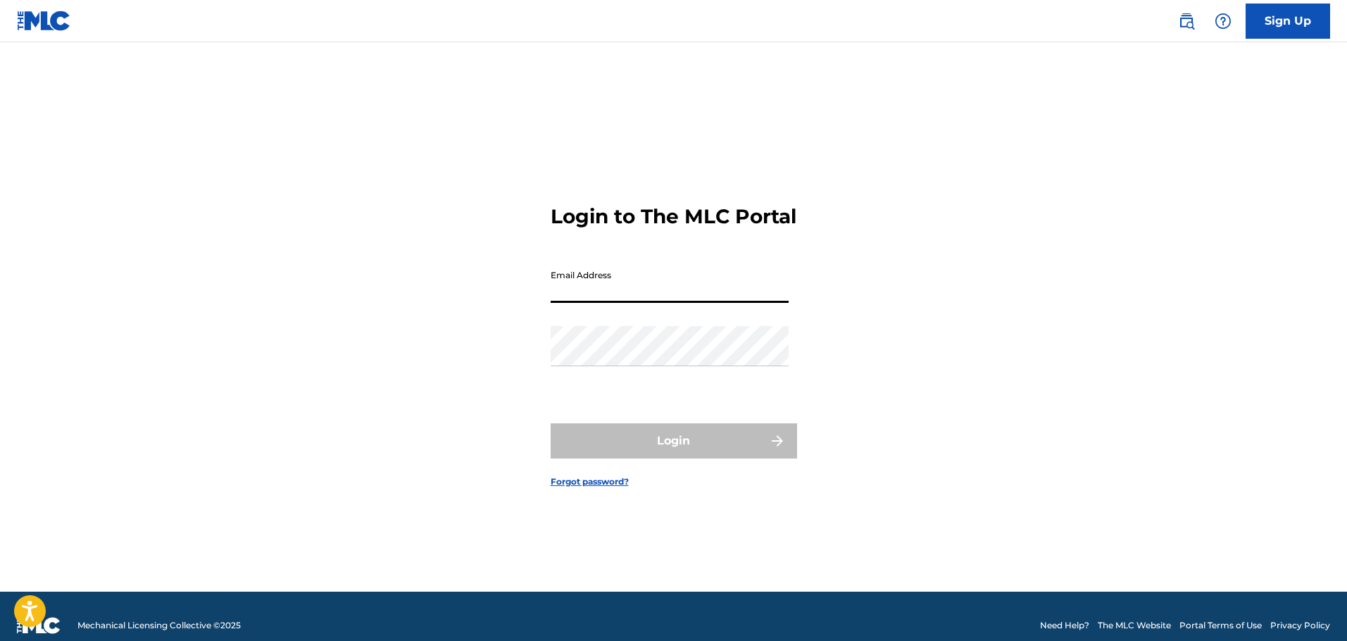
click at [617, 294] on input "Email Address" at bounding box center [670, 283] width 238 height 40
type input "[EMAIL_ADDRESS][DOMAIN_NAME]"
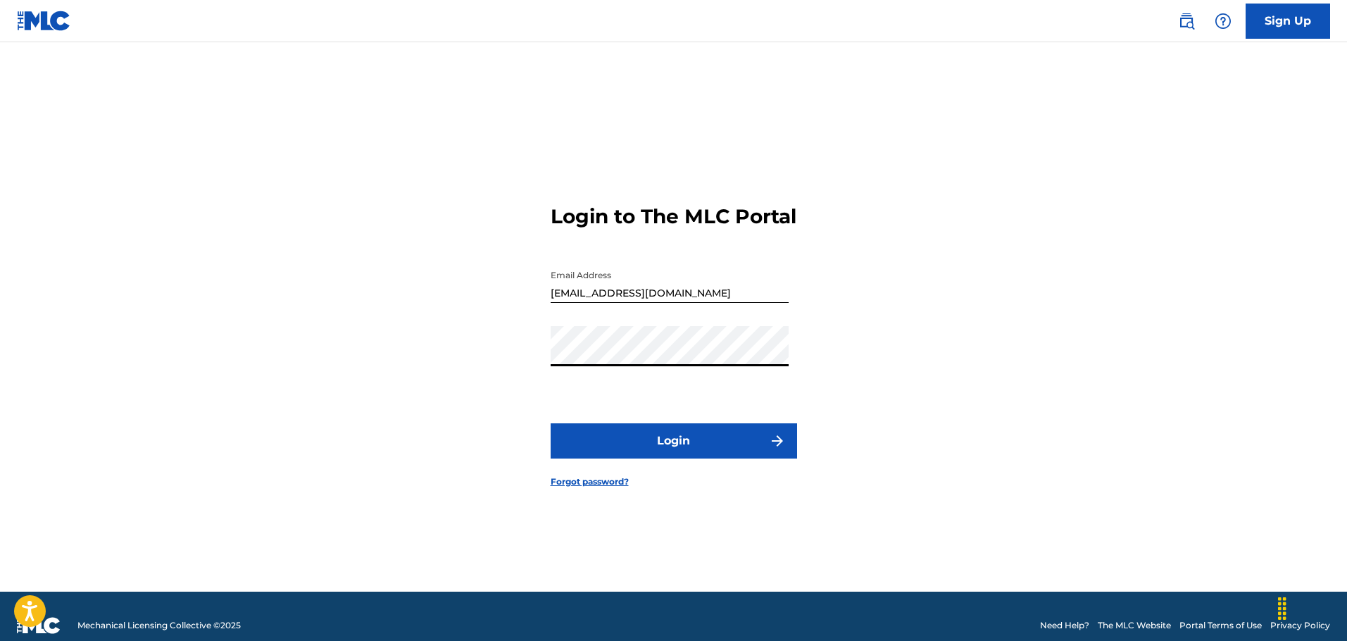
click at [677, 437] on button "Login" at bounding box center [674, 440] width 246 height 35
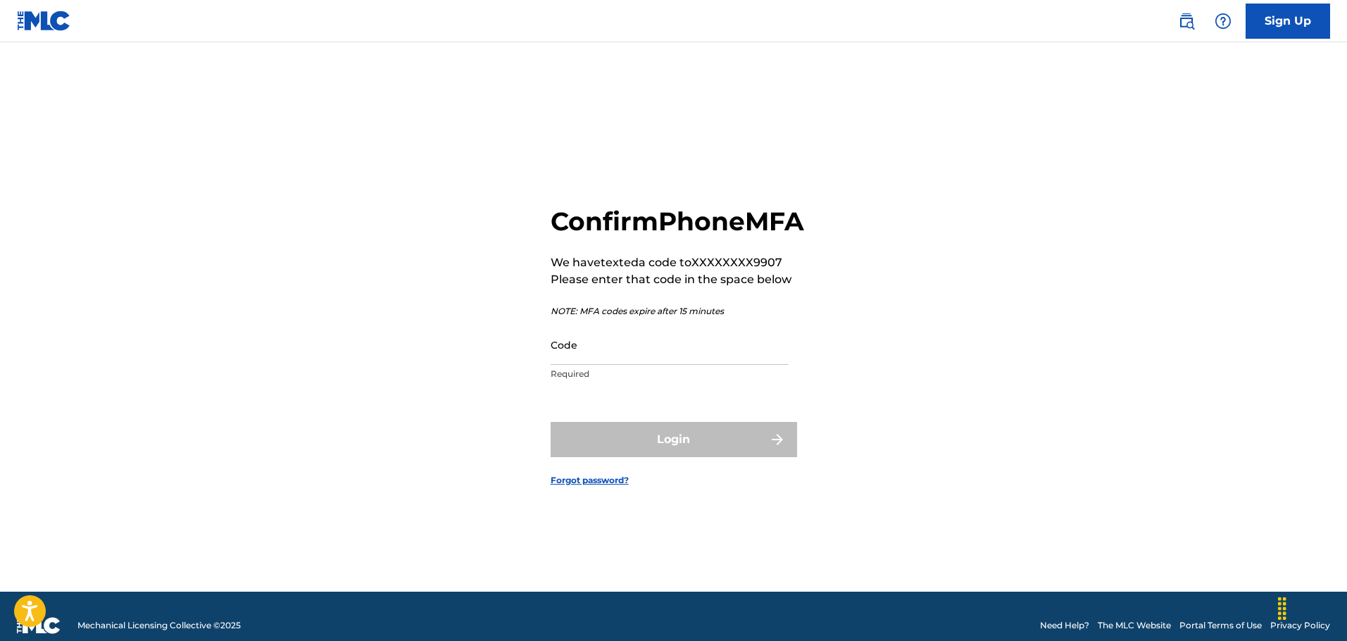
click at [607, 356] on input "Code" at bounding box center [670, 345] width 238 height 40
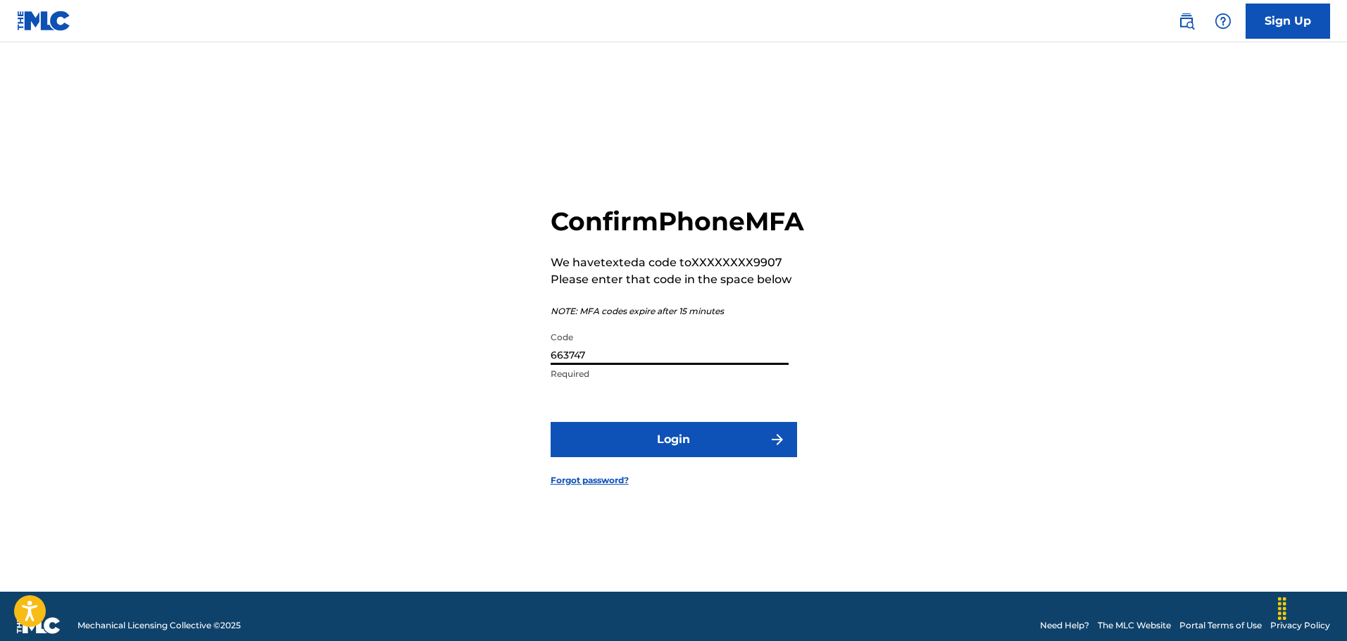
type input "663747"
click at [551, 422] on button "Login" at bounding box center [674, 439] width 246 height 35
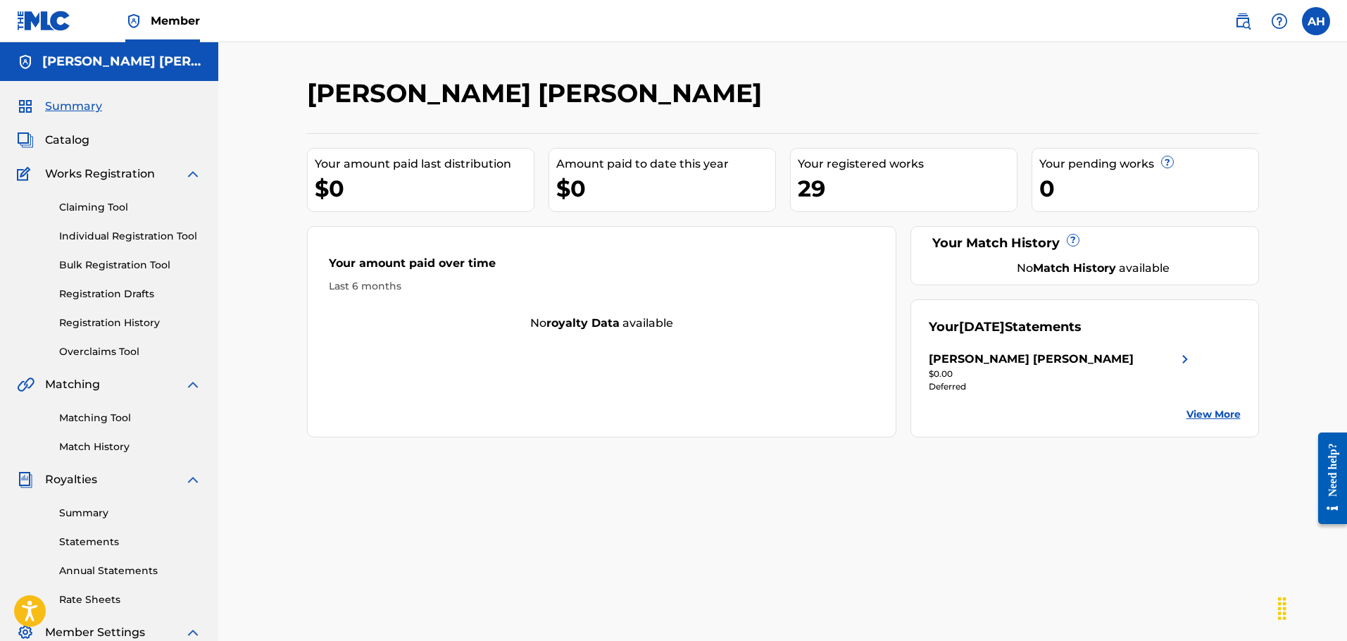
click at [991, 362] on div "[PERSON_NAME] [PERSON_NAME]" at bounding box center [1031, 359] width 205 height 17
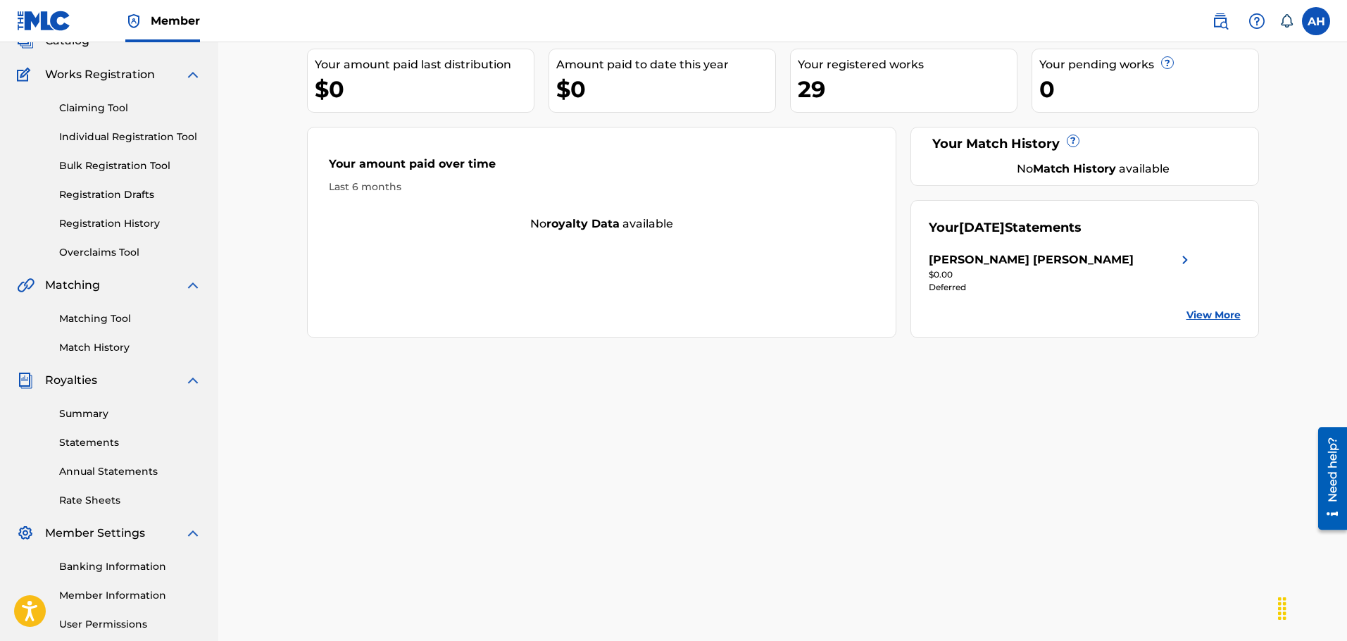
scroll to position [100, 0]
click at [96, 487] on div "Summary Statements Annual Statements Rate Sheets" at bounding box center [109, 447] width 185 height 119
click at [90, 493] on link "Rate Sheets" at bounding box center [130, 499] width 142 height 15
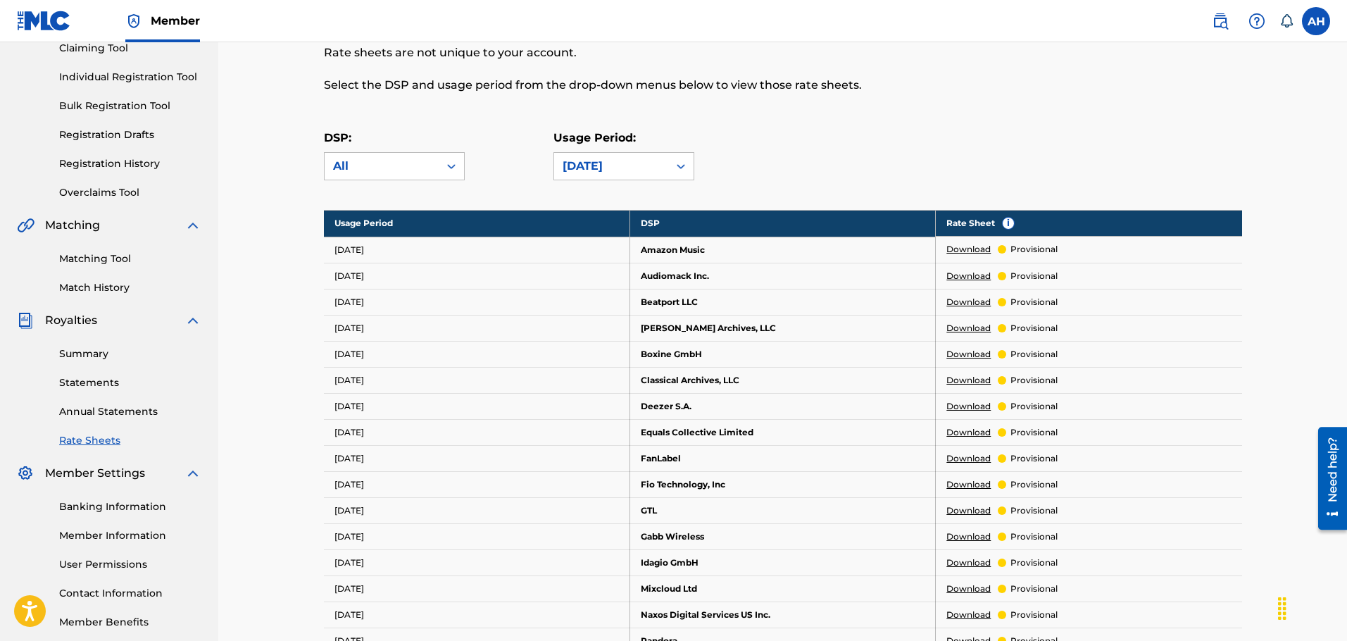
scroll to position [167, 0]
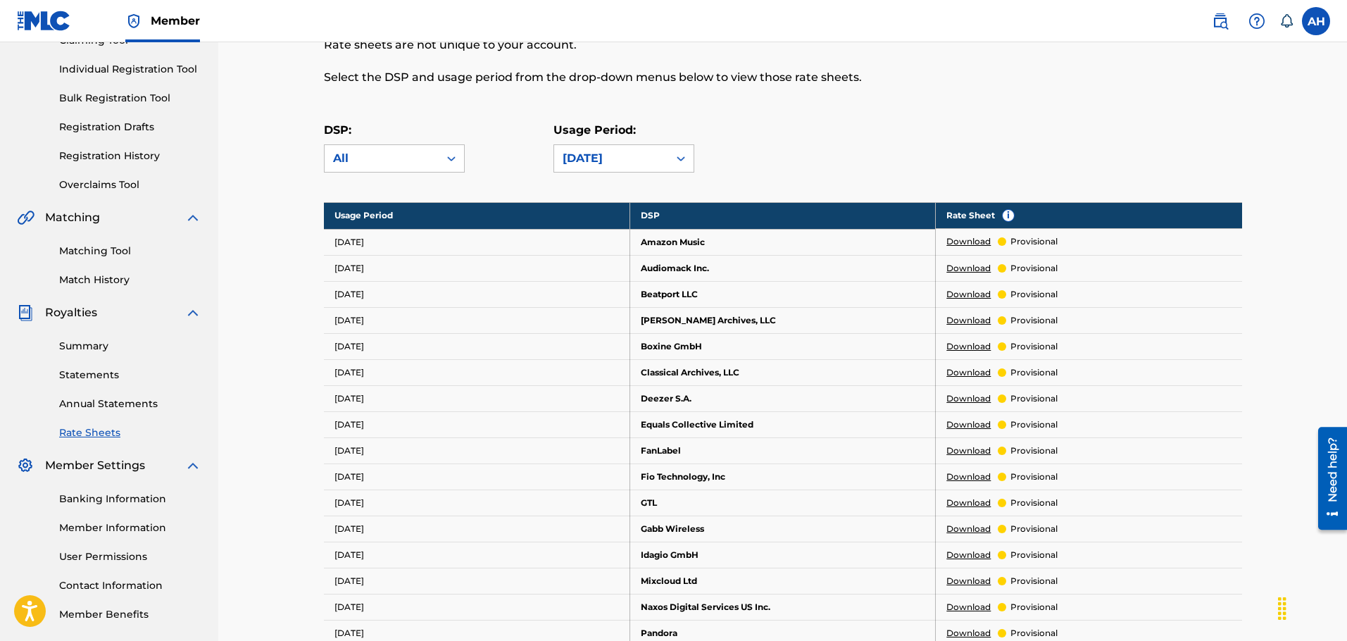
click at [89, 406] on link "Annual Statements" at bounding box center [130, 403] width 142 height 15
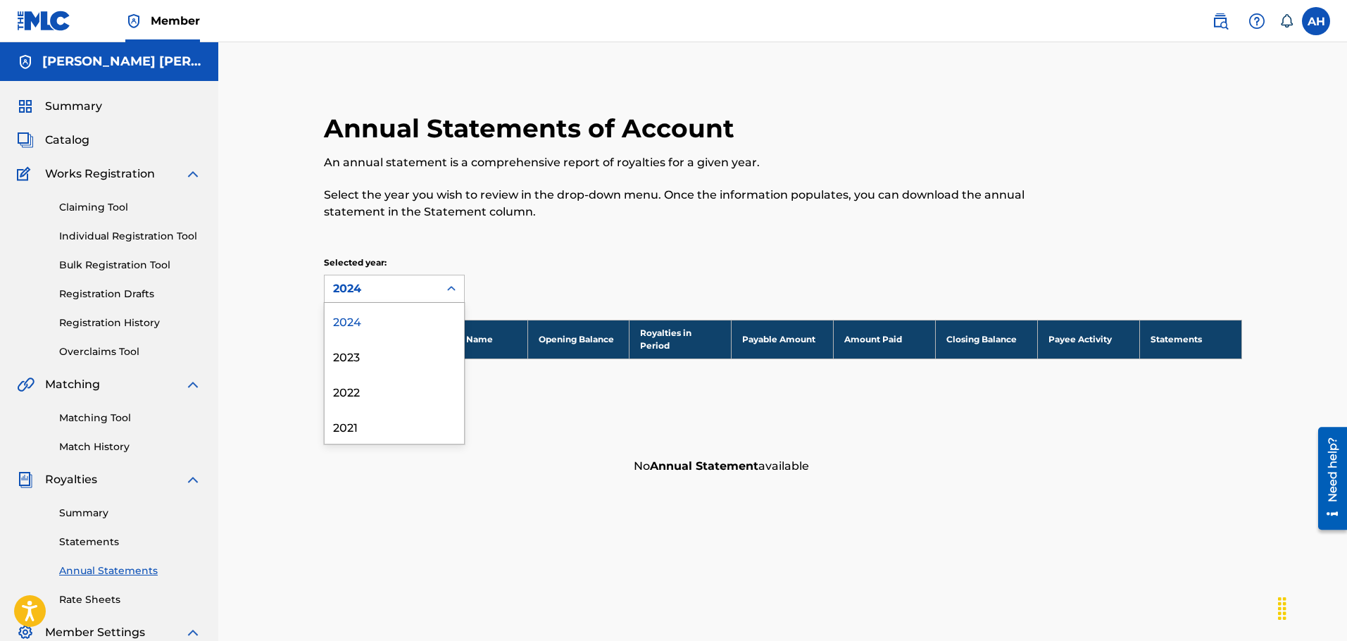
click at [372, 301] on div "2024" at bounding box center [382, 288] width 114 height 27
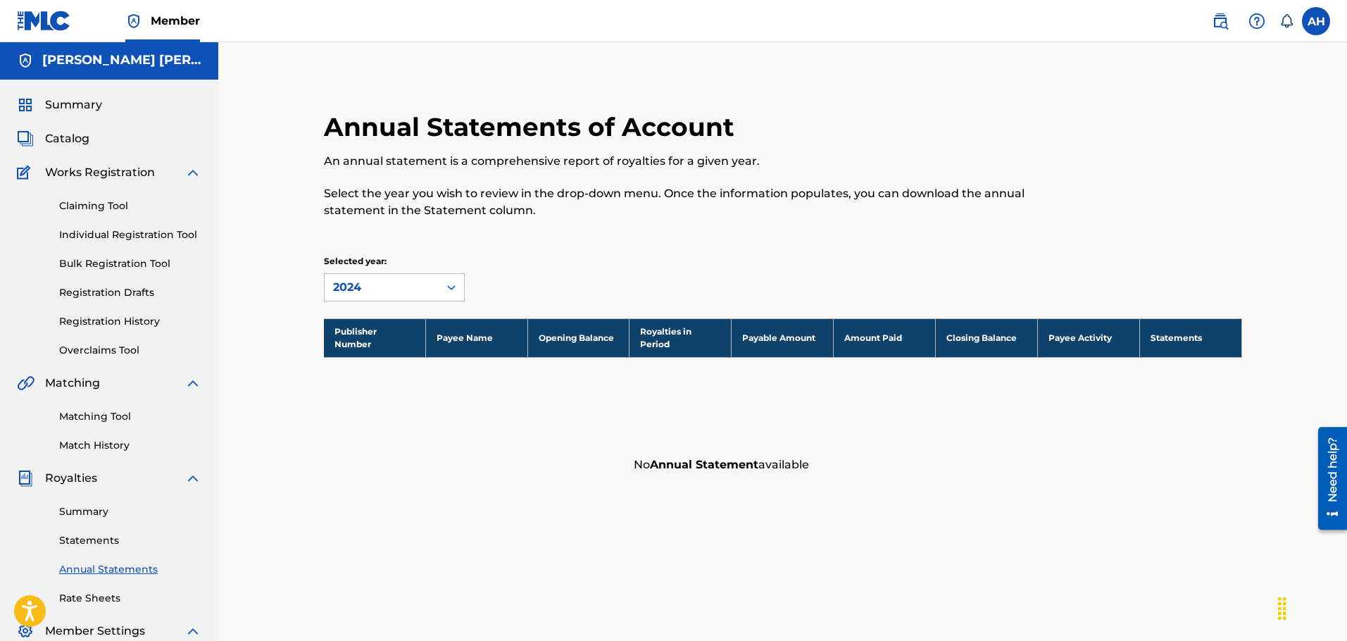
scroll to position [7, 0]
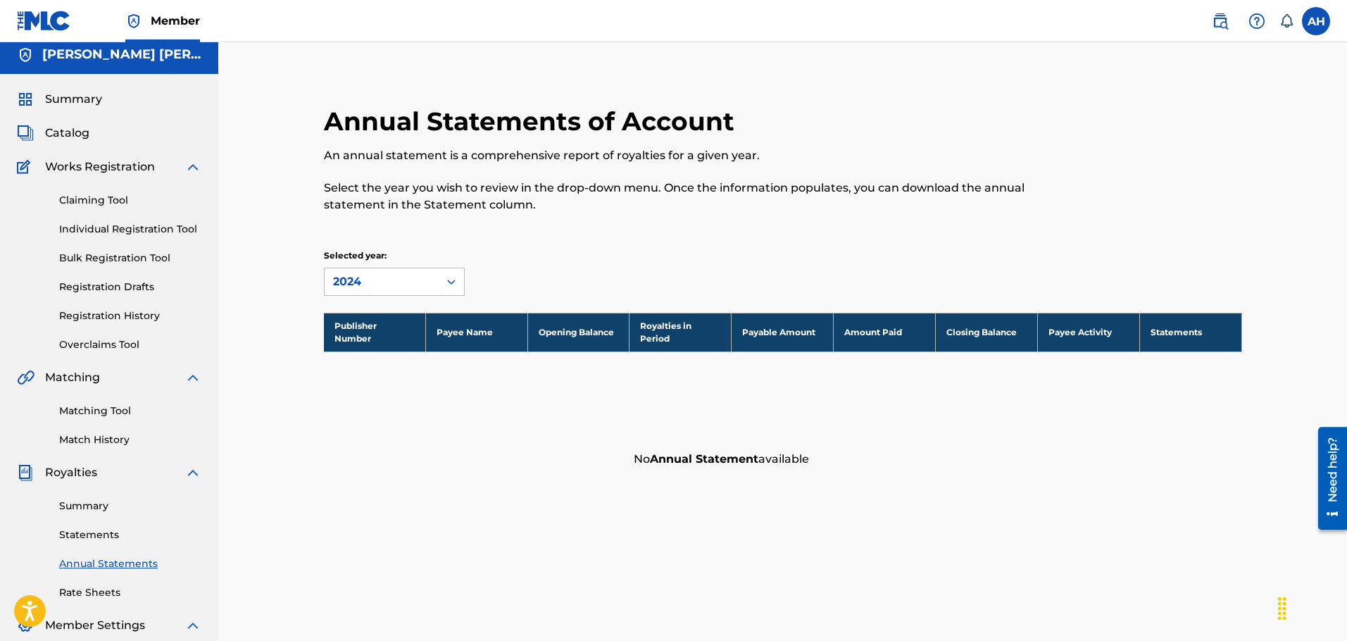
click at [91, 537] on link "Statements" at bounding box center [130, 534] width 142 height 15
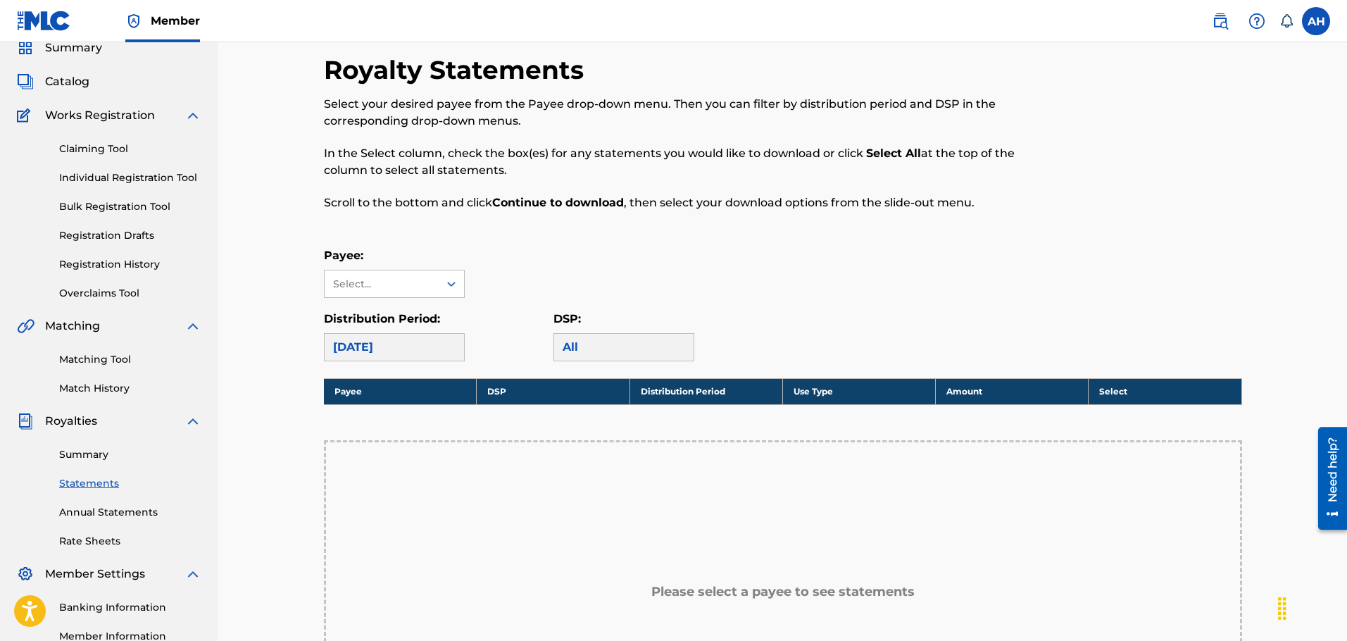
scroll to position [70, 0]
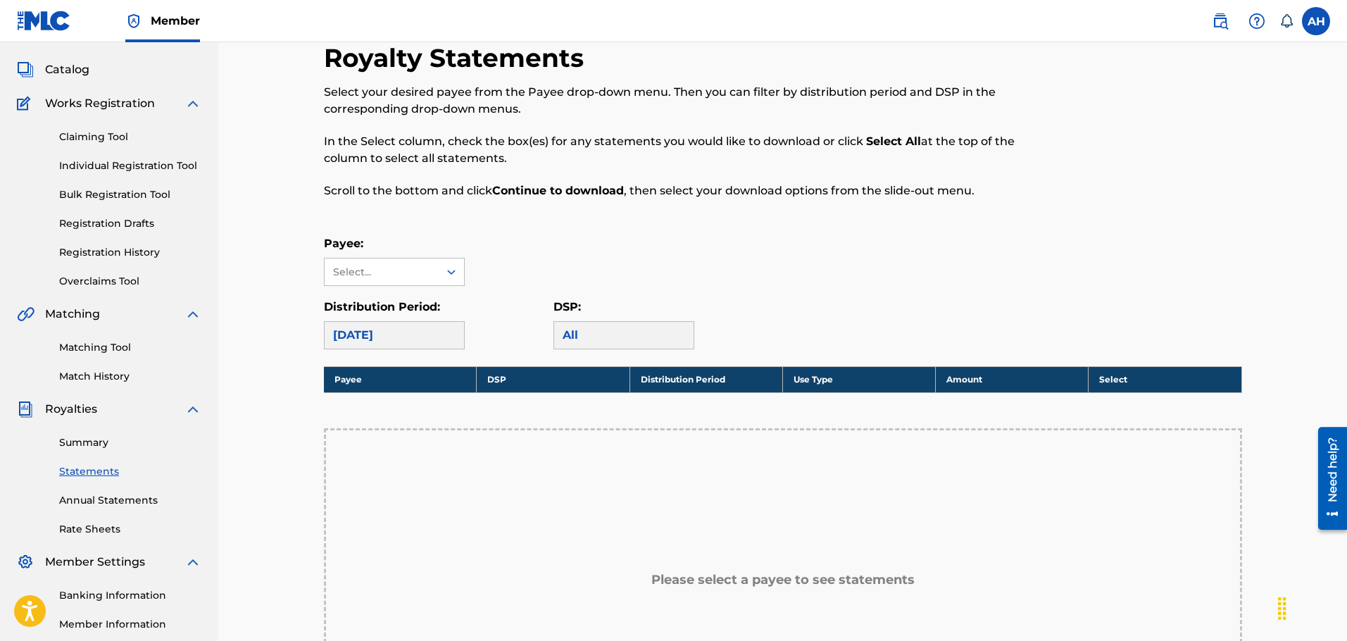
click at [88, 441] on link "Summary" at bounding box center [130, 442] width 142 height 15
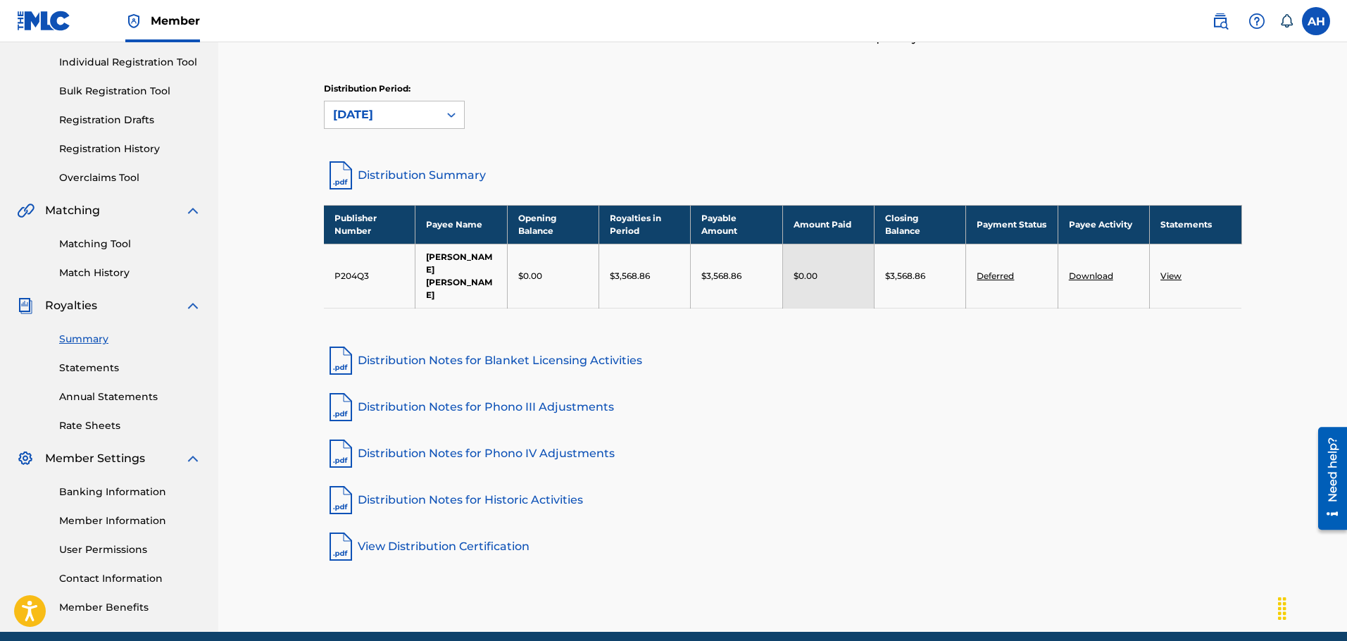
scroll to position [185, 0]
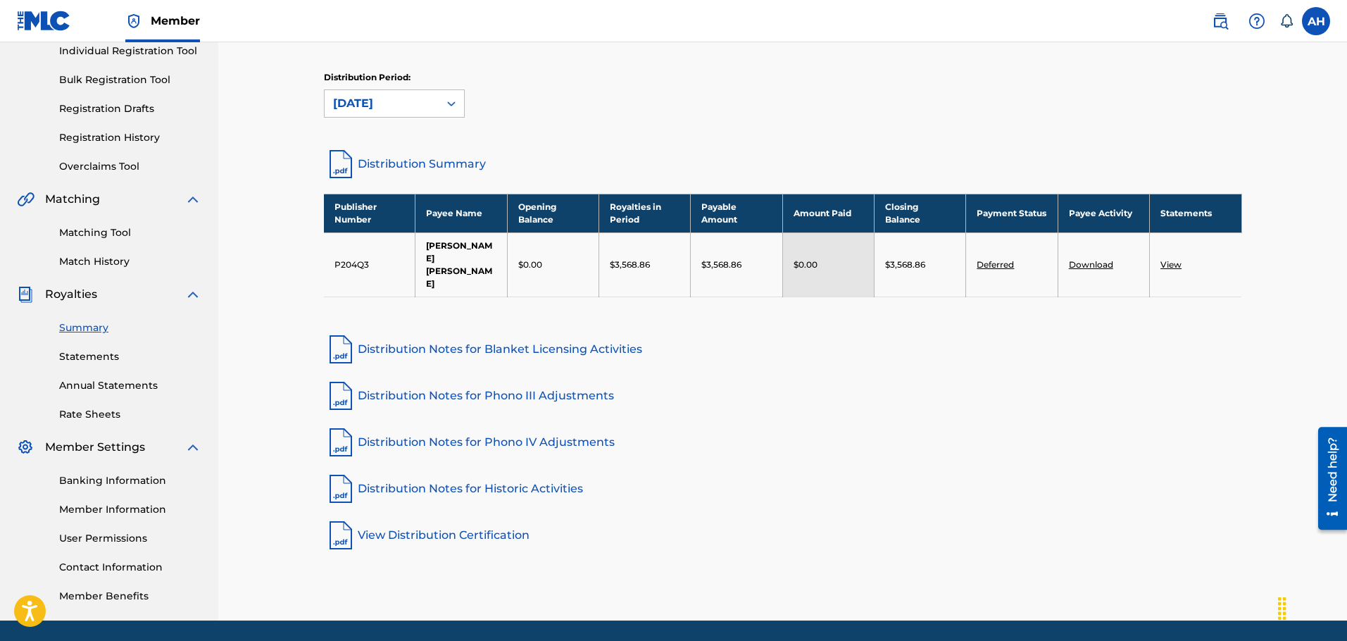
click at [189, 294] on img at bounding box center [193, 294] width 17 height 17
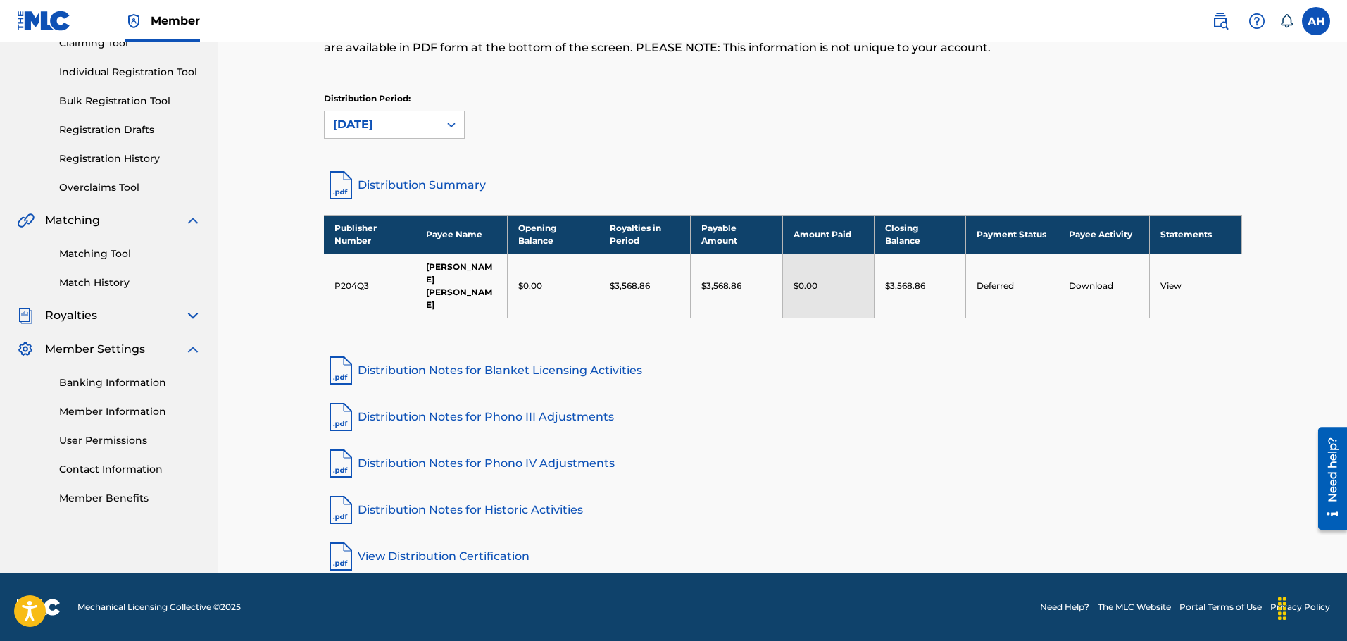
scroll to position [151, 0]
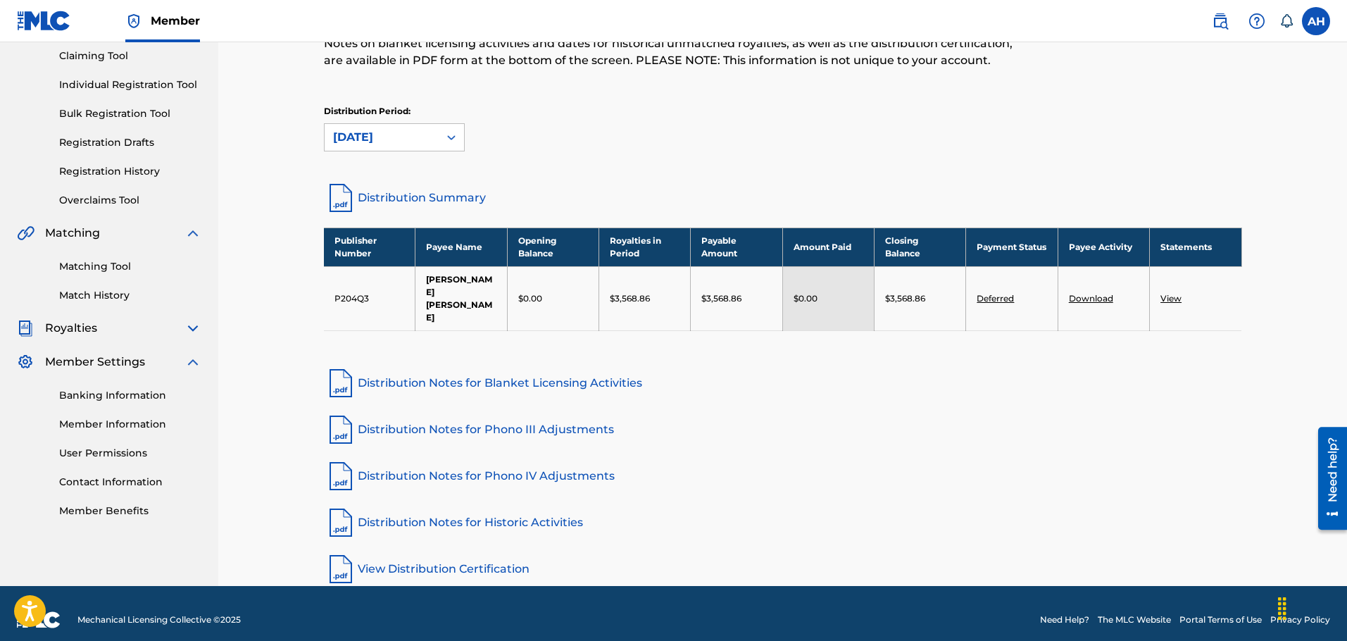
click at [182, 374] on div "Banking Information Member Information User Permissions Contact Information Mem…" at bounding box center [109, 444] width 185 height 148
click at [191, 368] on img at bounding box center [193, 362] width 17 height 17
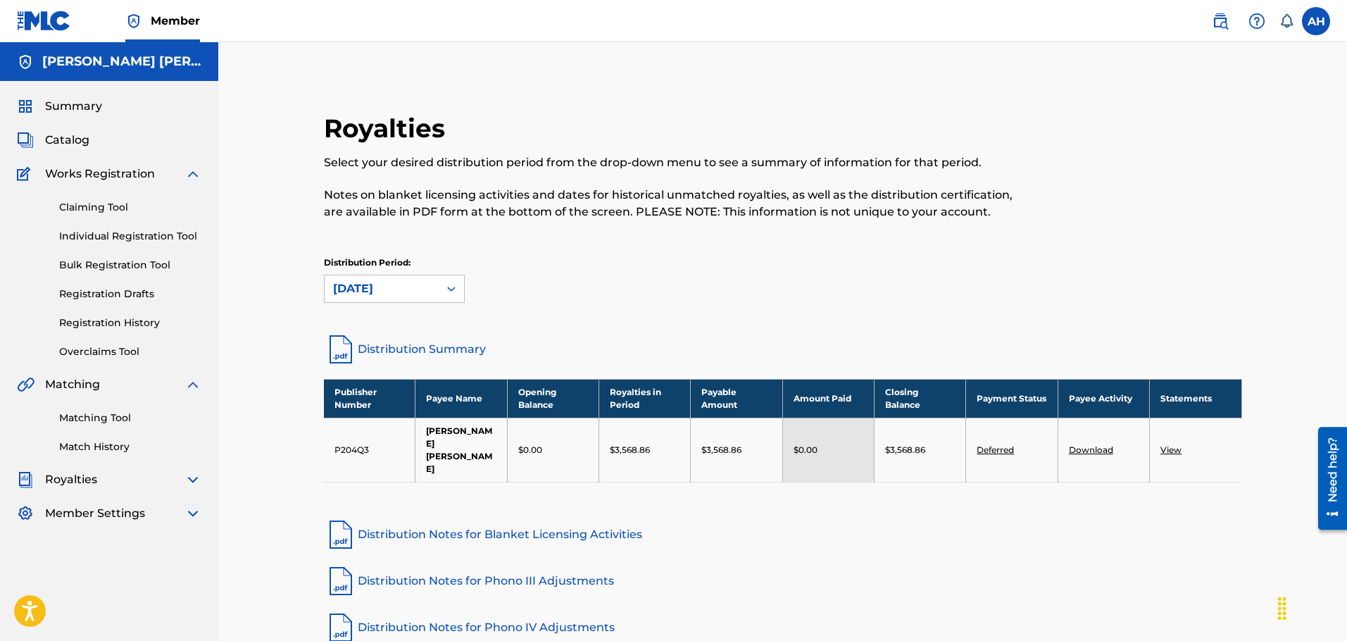
click at [193, 175] on img at bounding box center [193, 173] width 17 height 17
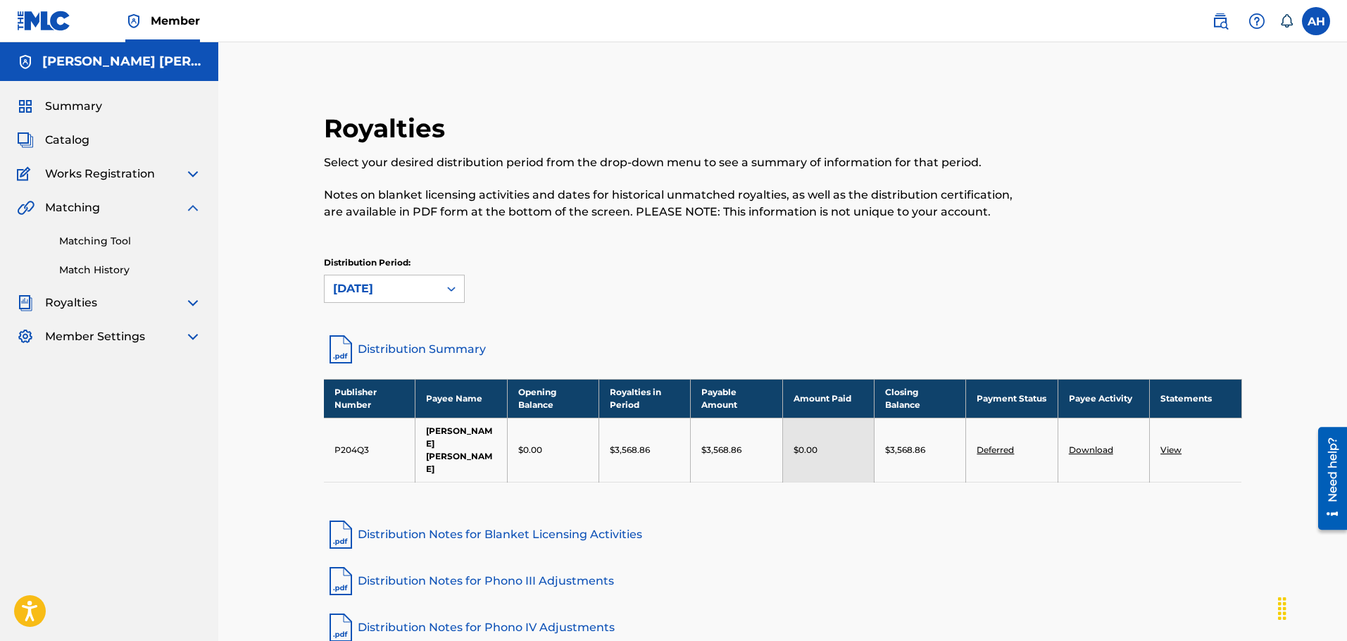
click at [185, 211] on img at bounding box center [193, 207] width 17 height 17
click at [195, 245] on img at bounding box center [193, 241] width 17 height 17
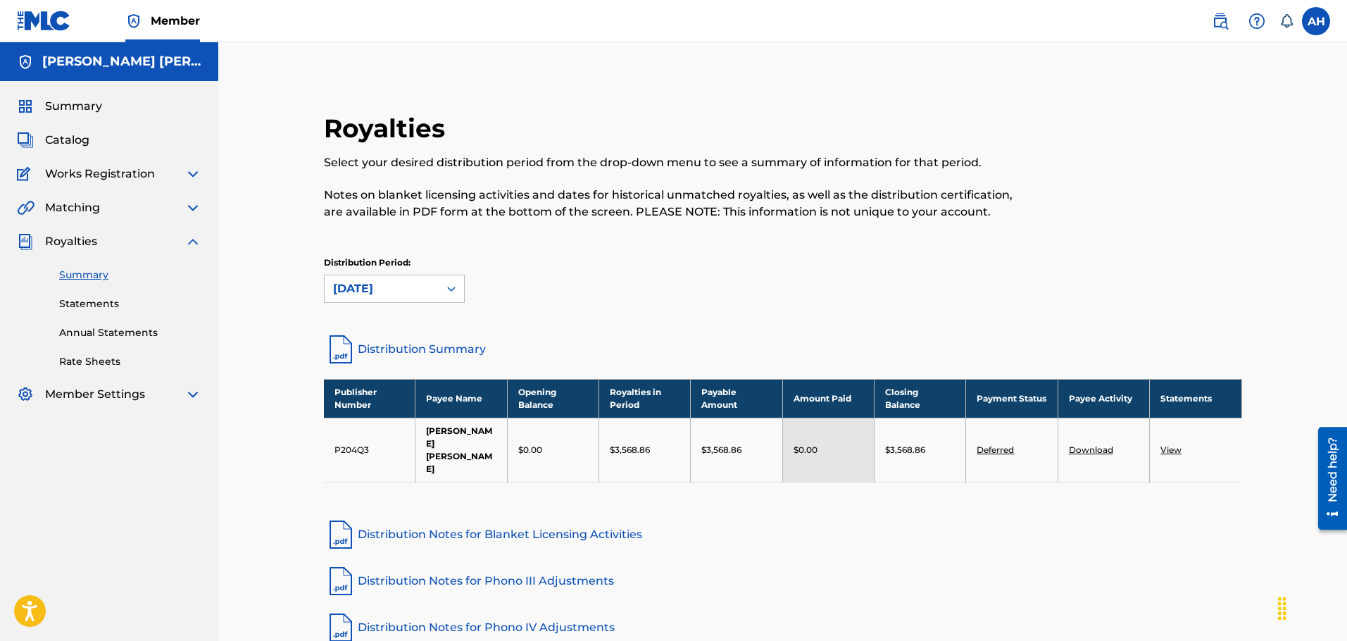
click at [105, 364] on link "Rate Sheets" at bounding box center [130, 361] width 142 height 15
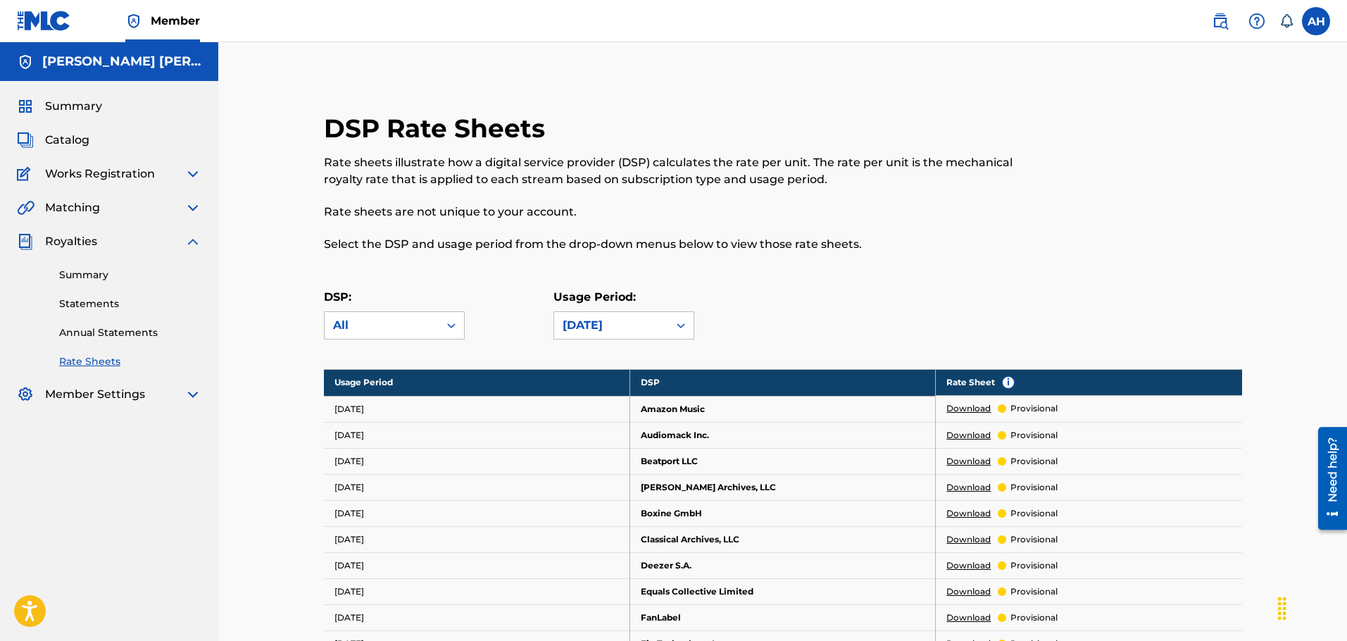
click at [1318, 13] on label at bounding box center [1316, 21] width 28 height 28
click at [1316, 21] on input "AH [PERSON_NAME] [EMAIL_ADDRESS][DOMAIN_NAME] Notification Preferences Profile …" at bounding box center [1316, 21] width 0 height 0
click at [1175, 196] on p "Log out" at bounding box center [1179, 199] width 33 height 13
click at [1316, 21] on input "AH [PERSON_NAME] [EMAIL_ADDRESS][DOMAIN_NAME] Notification Preferences Profile …" at bounding box center [1316, 21] width 0 height 0
